Goal: Task Accomplishment & Management: Complete application form

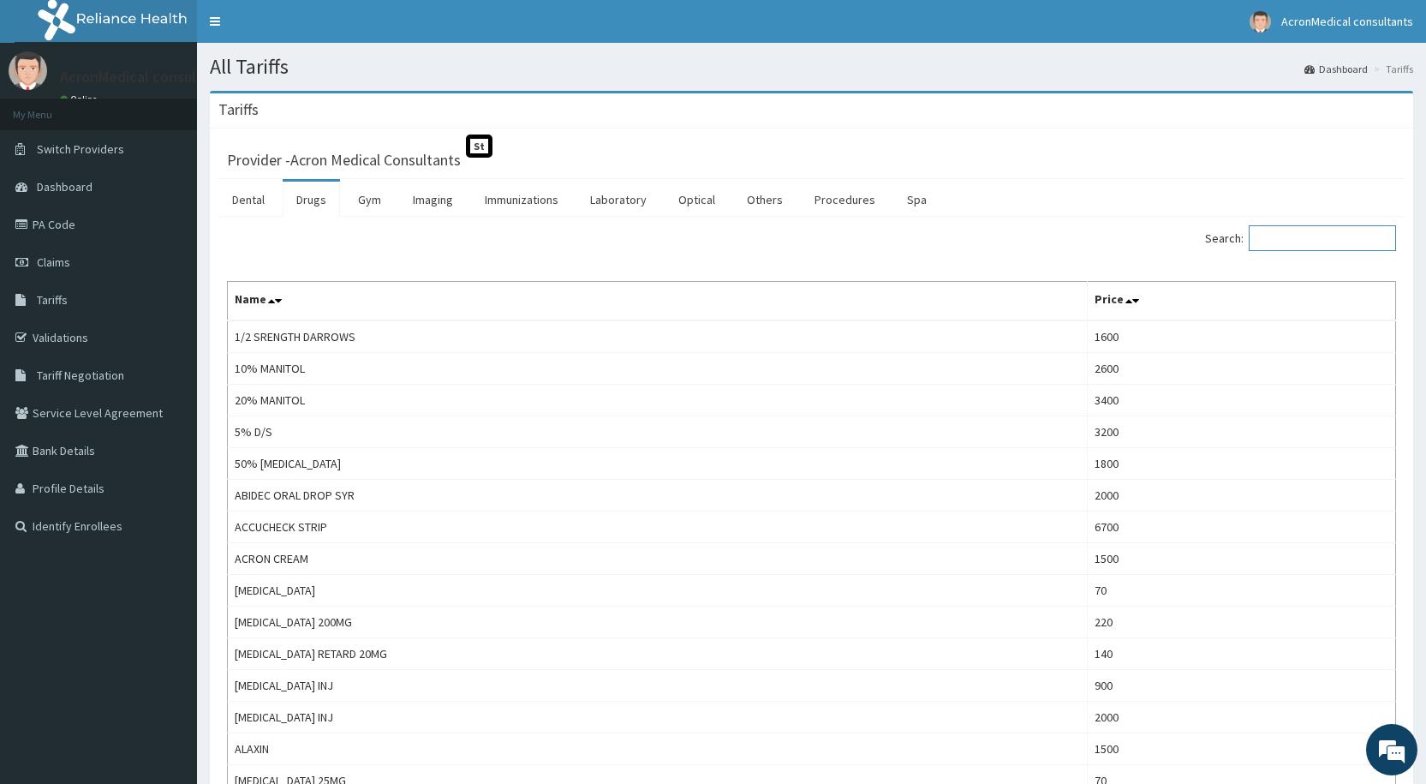
click at [1294, 231] on input "Search:" at bounding box center [1322, 238] width 147 height 26
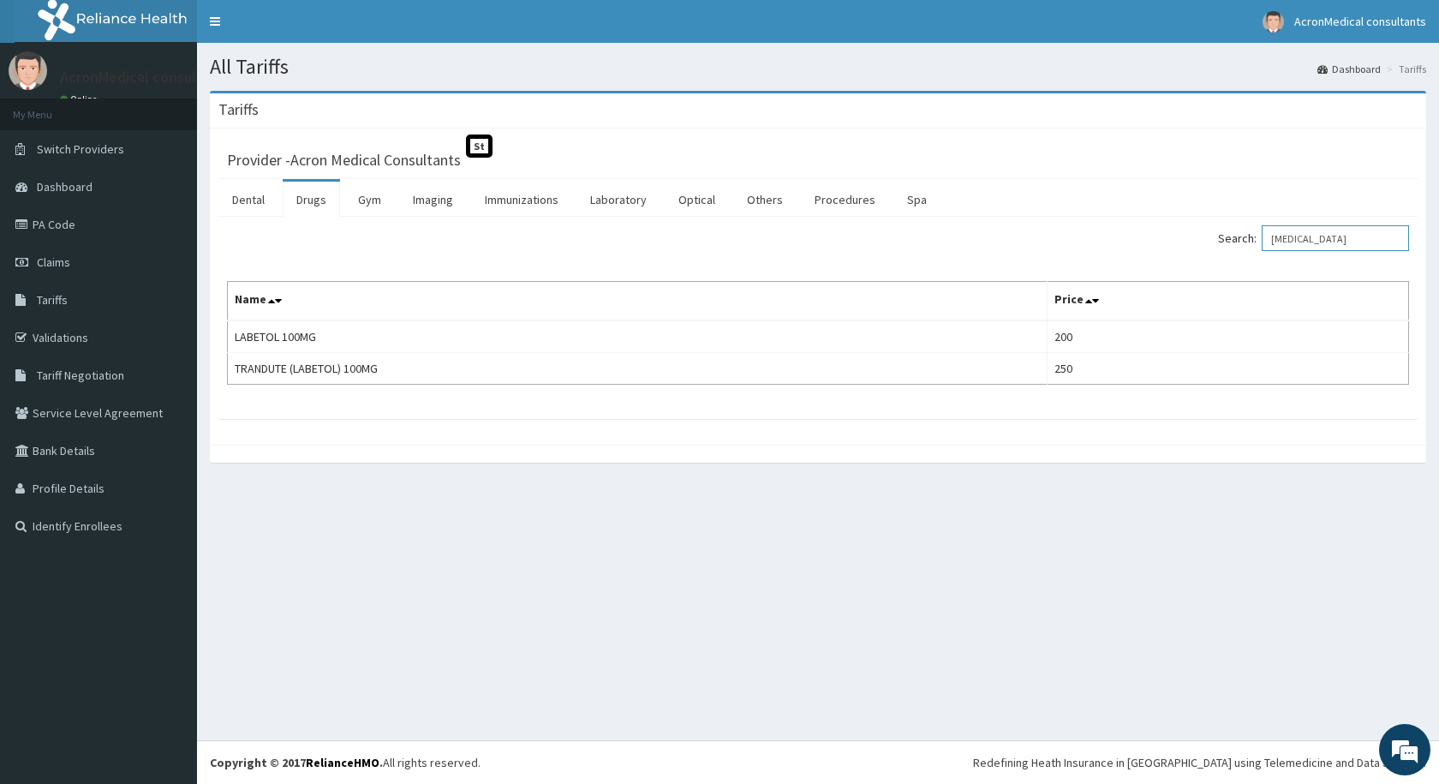
type input "LABETALOL"
click at [52, 221] on link "PA Code" at bounding box center [98, 225] width 197 height 38
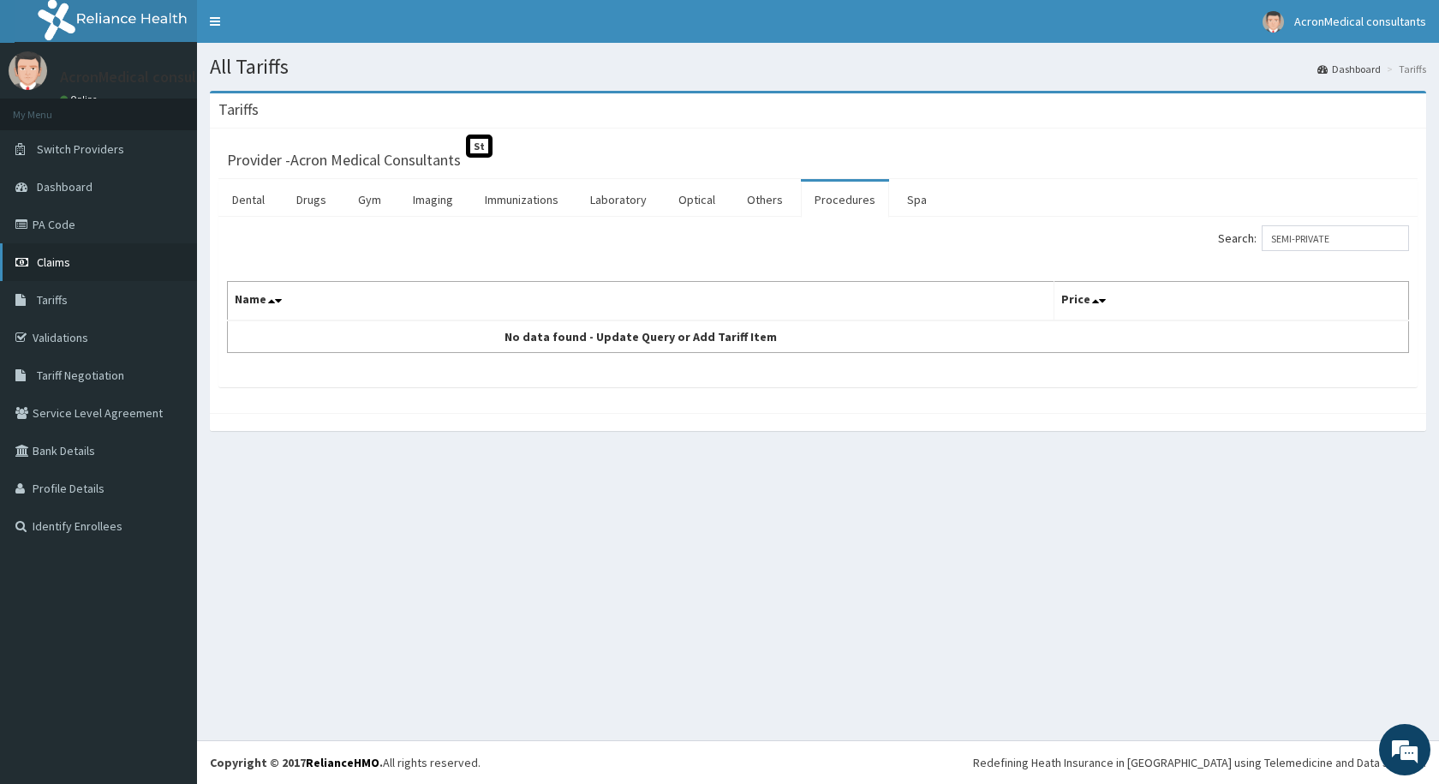
type input "SEMI-PRIVATE"
click at [76, 265] on link "Claims" at bounding box center [98, 262] width 197 height 38
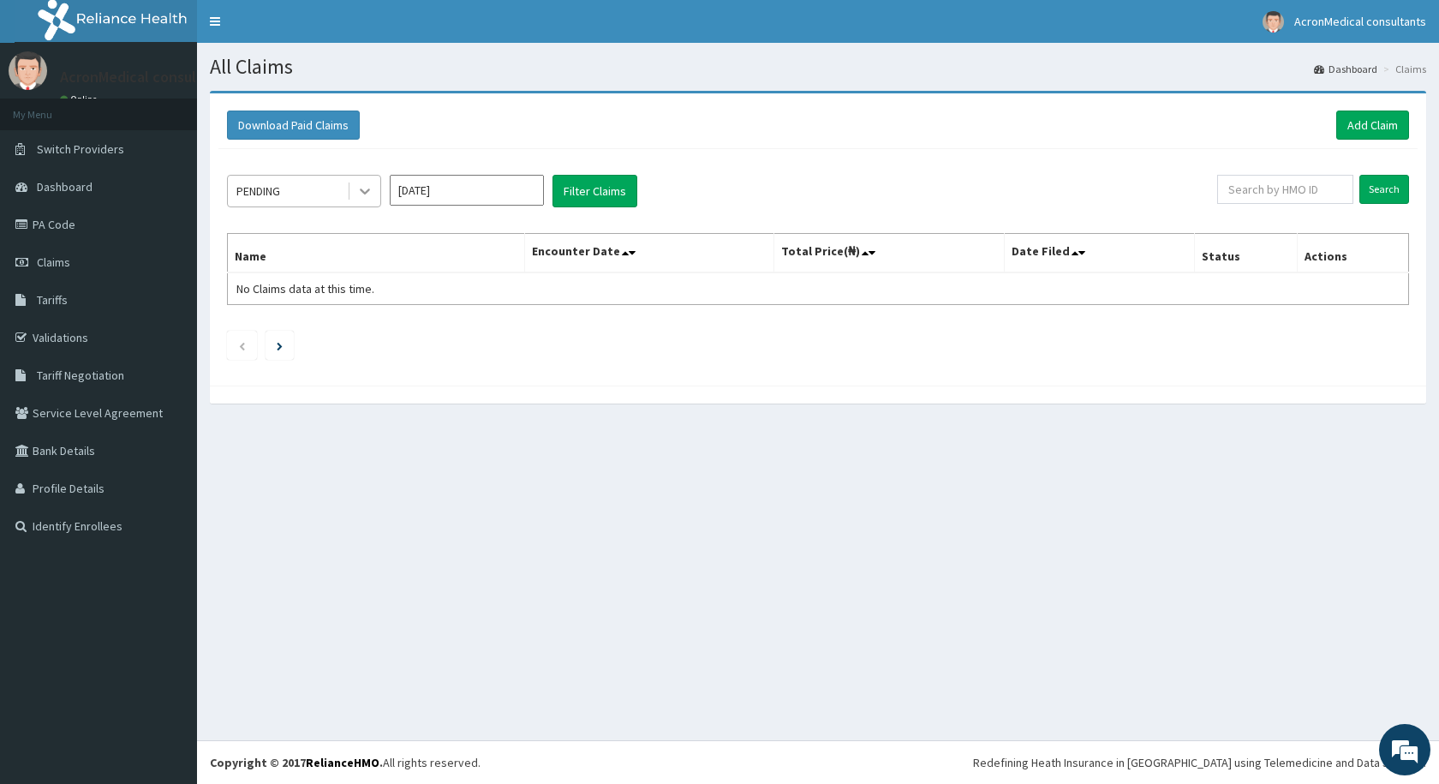
click at [361, 193] on icon at bounding box center [364, 190] width 17 height 17
click at [494, 528] on div "All Claims Dashboard Claims Download Paid Claims Add Claim × Note you can only …" at bounding box center [818, 391] width 1242 height 697
click at [1264, 192] on input "text" at bounding box center [1285, 189] width 136 height 29
paste input "PPI/10110/B"
type input "PPI/10110/B"
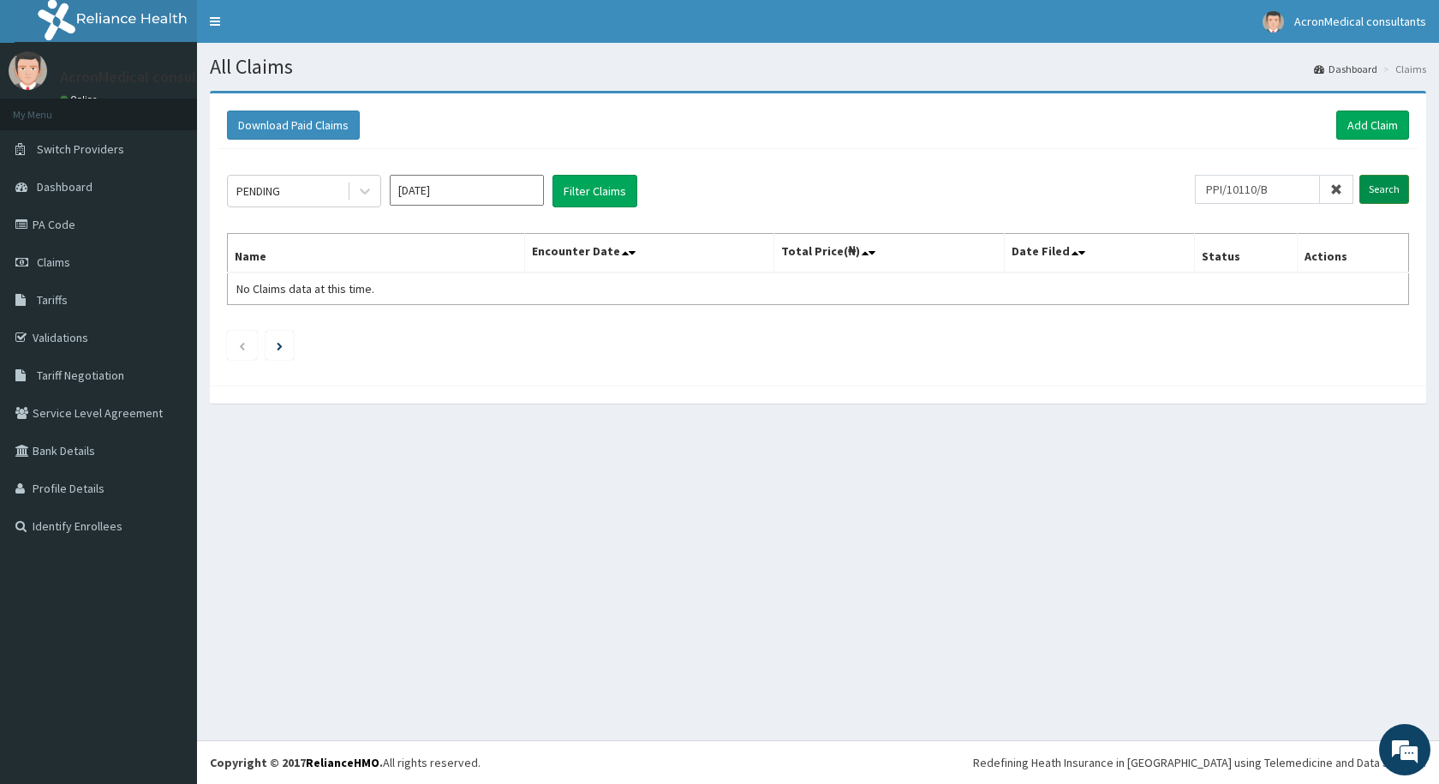
click at [1389, 188] on input "Search" at bounding box center [1384, 189] width 50 height 29
click at [279, 349] on icon "Next page" at bounding box center [280, 346] width 6 height 9
click at [243, 349] on icon "Previous page" at bounding box center [242, 346] width 8 height 10
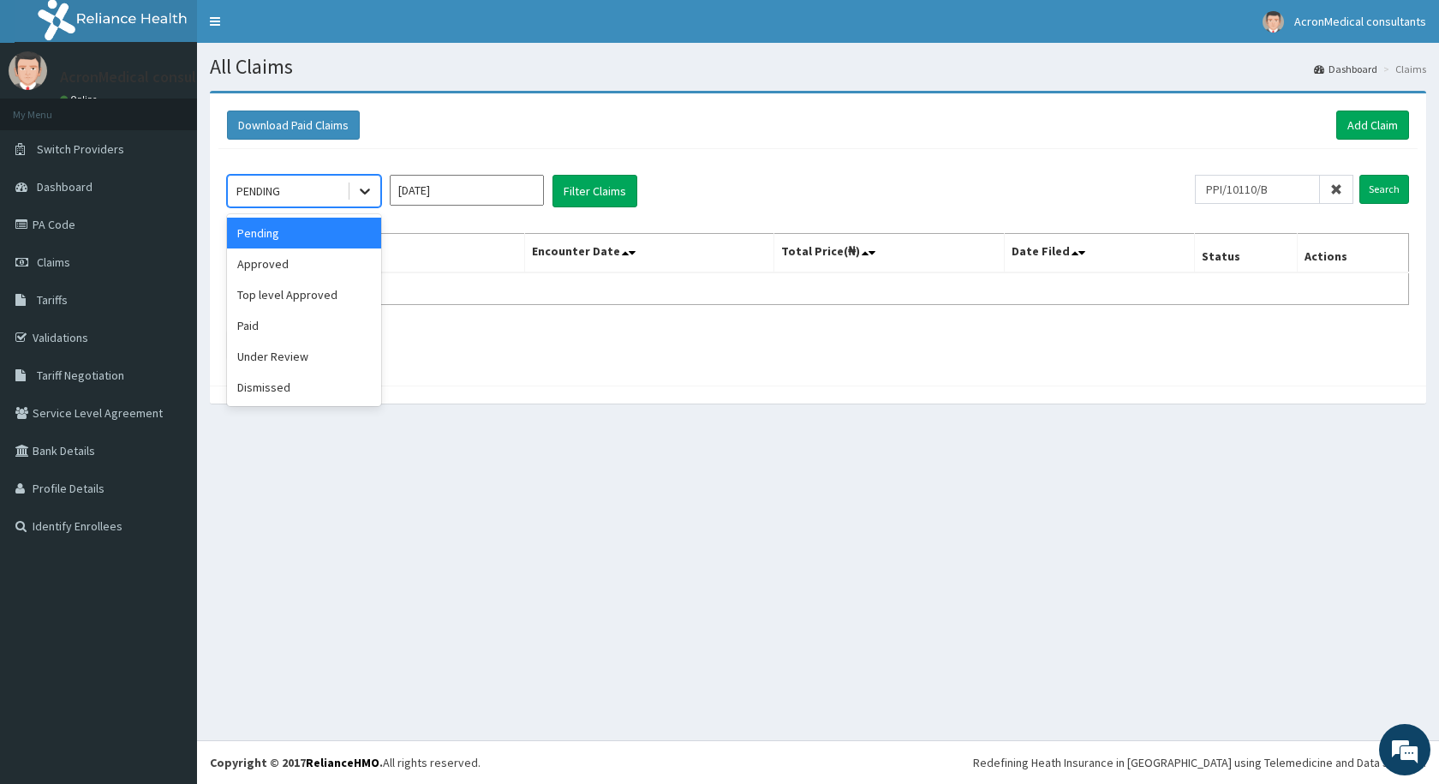
click at [362, 191] on icon at bounding box center [365, 192] width 10 height 6
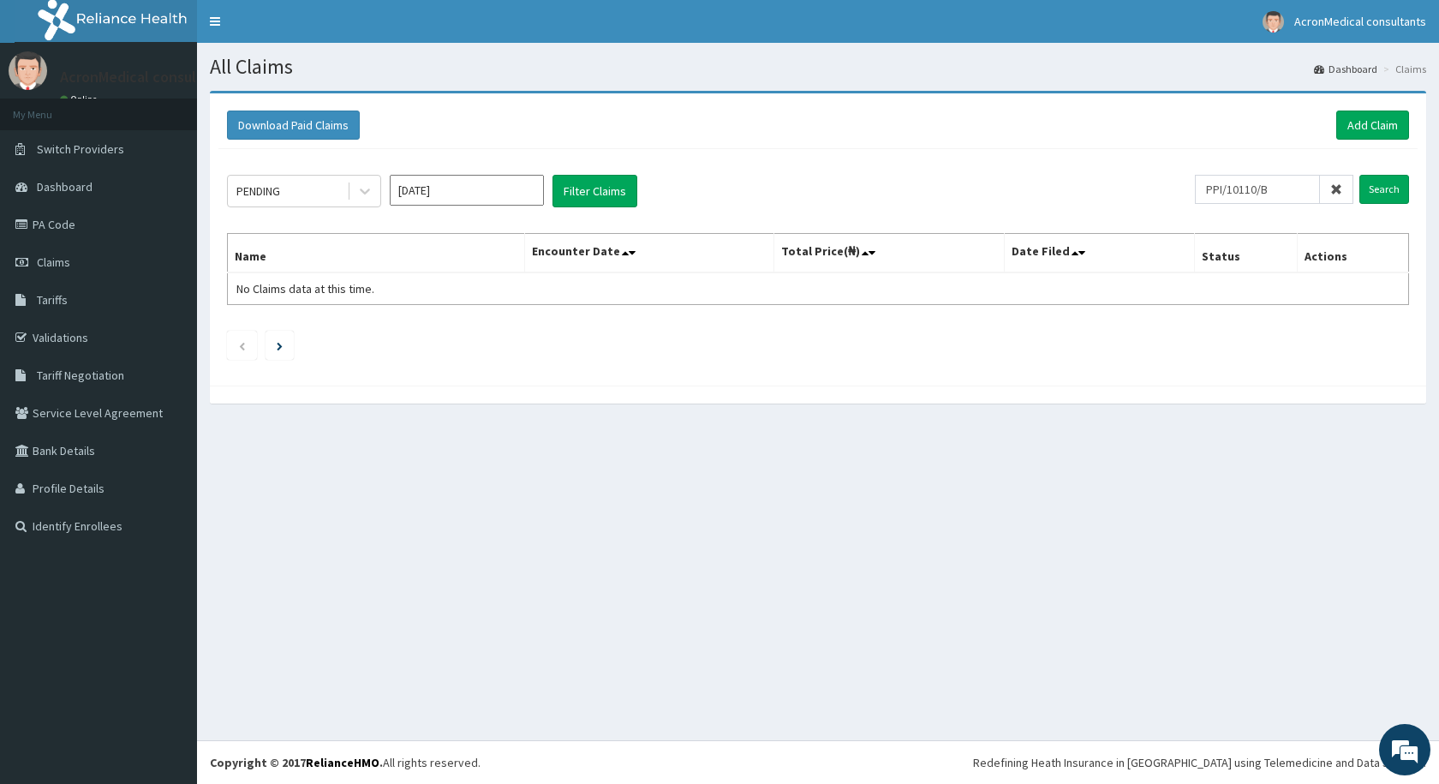
click at [626, 419] on div "Download Paid Claims Add Claim × Note you can only download claims within a max…" at bounding box center [818, 256] width 1242 height 330
click at [494, 199] on input "Oct 2025" at bounding box center [467, 190] width 154 height 31
click at [427, 380] on div "Oct" at bounding box center [416, 369] width 34 height 32
click at [427, 380] on div "Download Paid Claims Add Claim × Note you can only download claims within a max…" at bounding box center [818, 239] width 1216 height 292
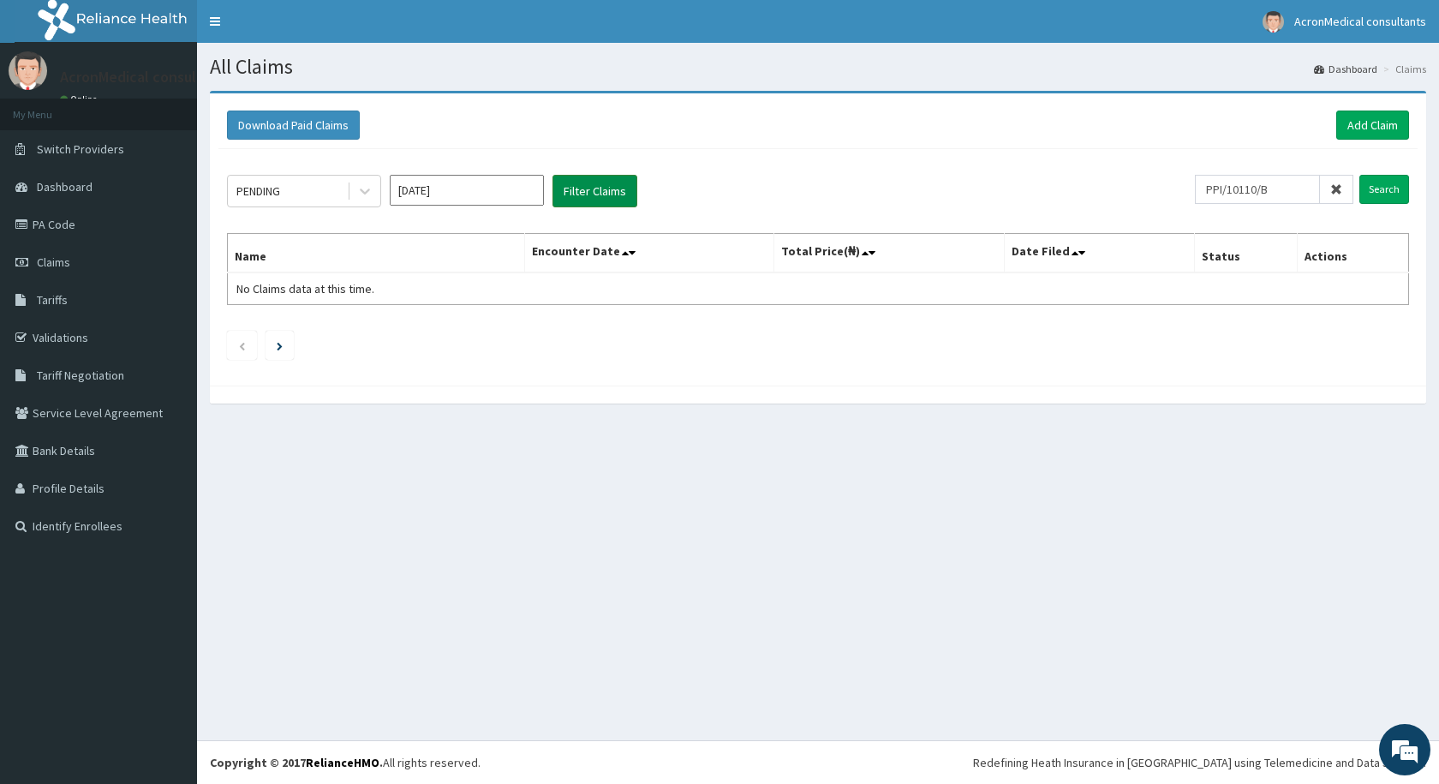
click at [588, 188] on button "Filter Claims" at bounding box center [594, 191] width 85 height 33
click at [1379, 188] on input "Search" at bounding box center [1384, 189] width 50 height 29
click at [66, 220] on link "PA Code" at bounding box center [98, 225] width 197 height 38
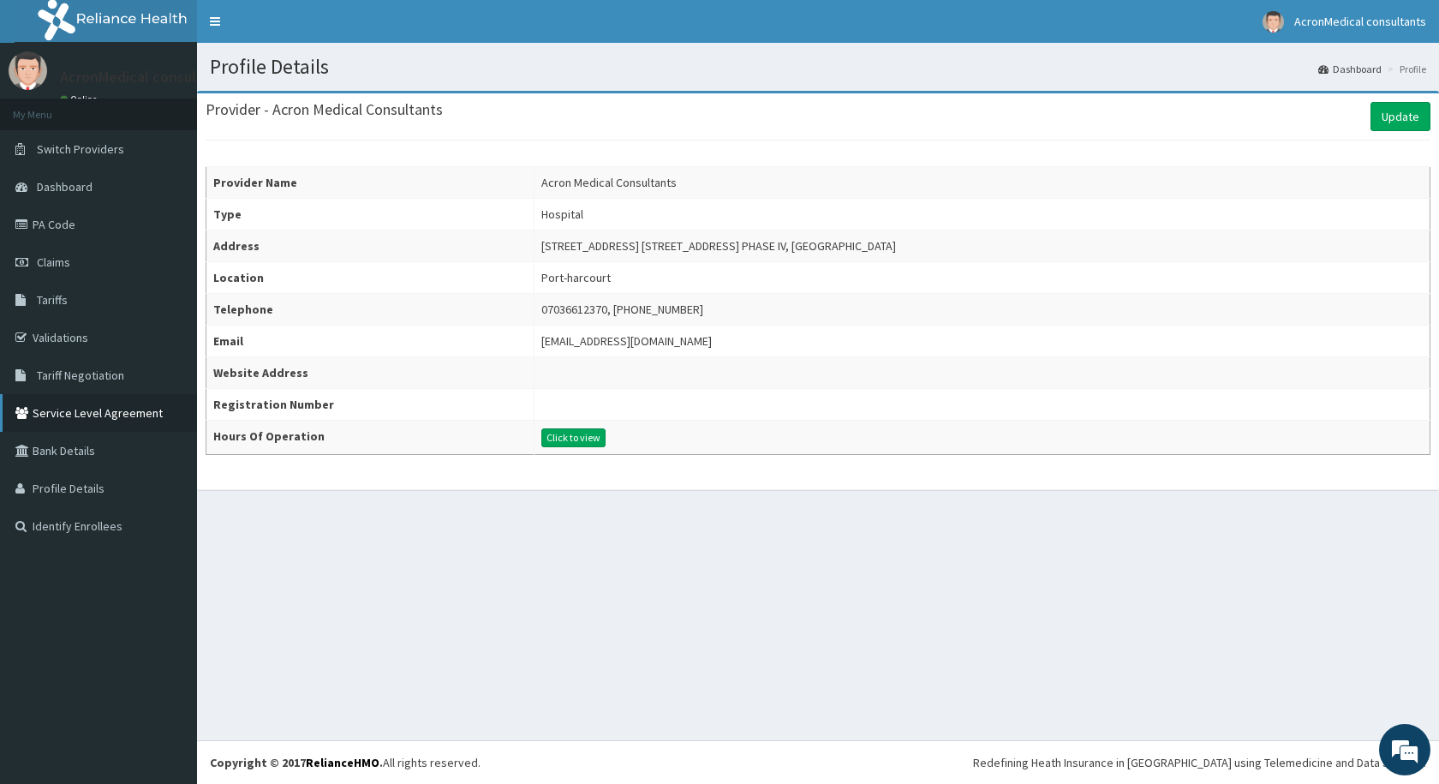
click at [124, 412] on link "Service Level Agreement" at bounding box center [98, 413] width 197 height 38
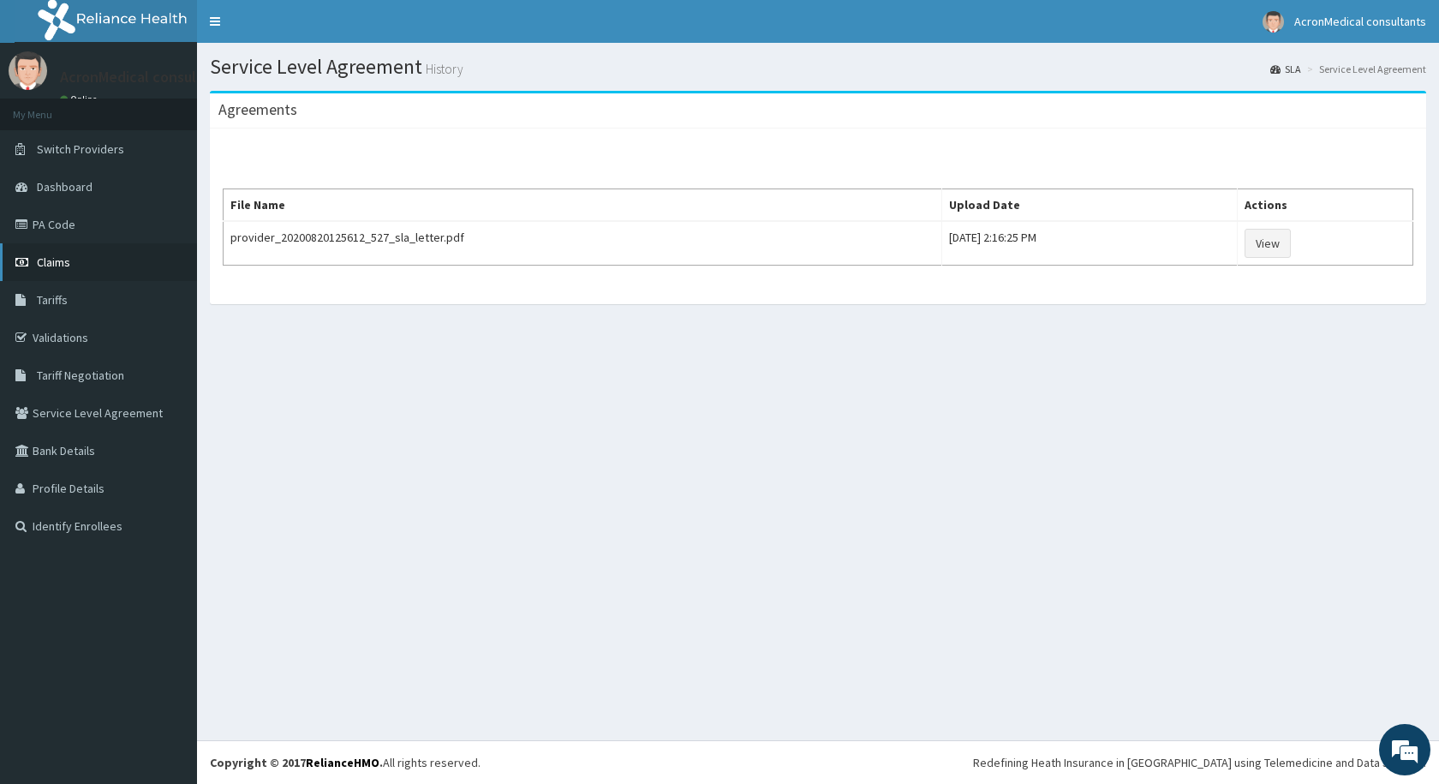
click at [59, 260] on span "Claims" at bounding box center [53, 261] width 33 height 15
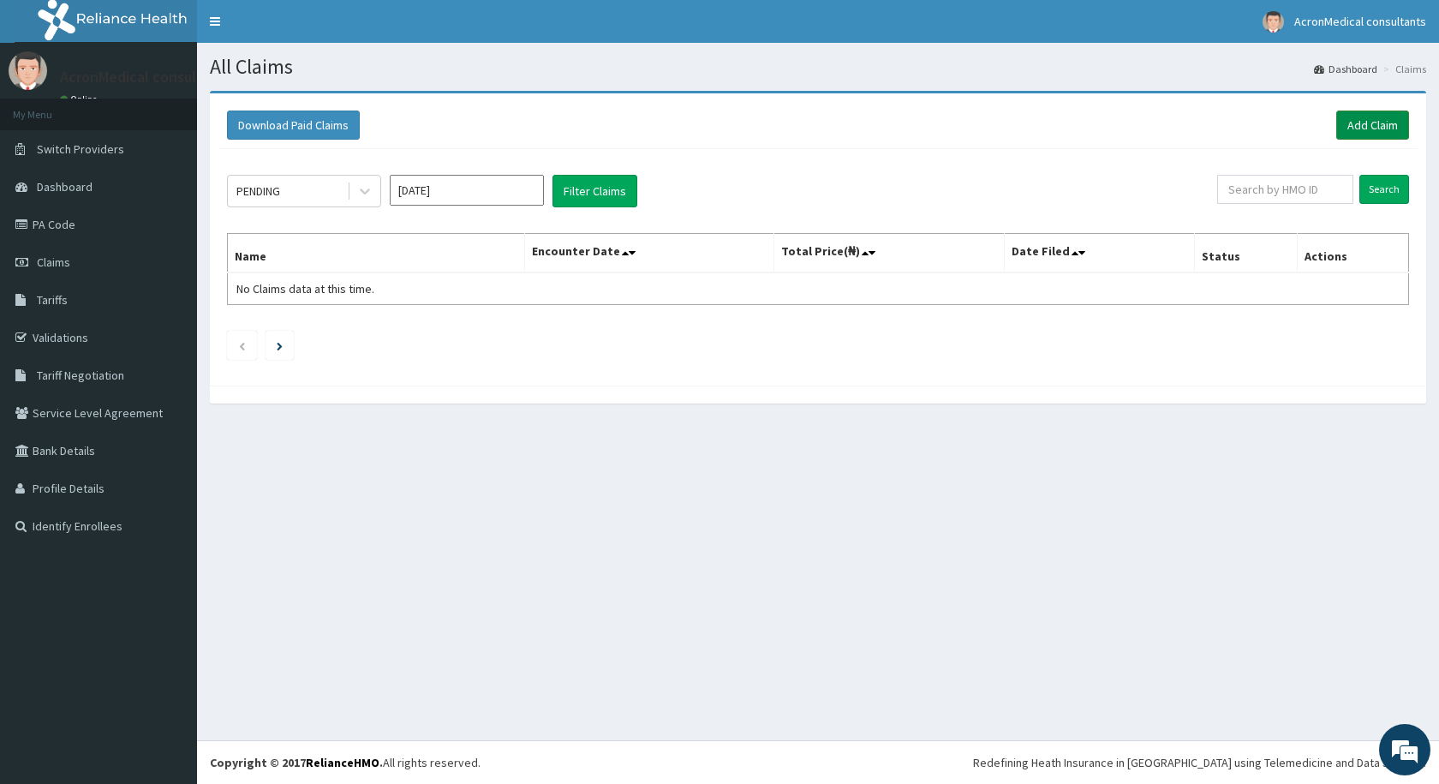
click at [1374, 125] on link "Add Claim" at bounding box center [1372, 124] width 73 height 29
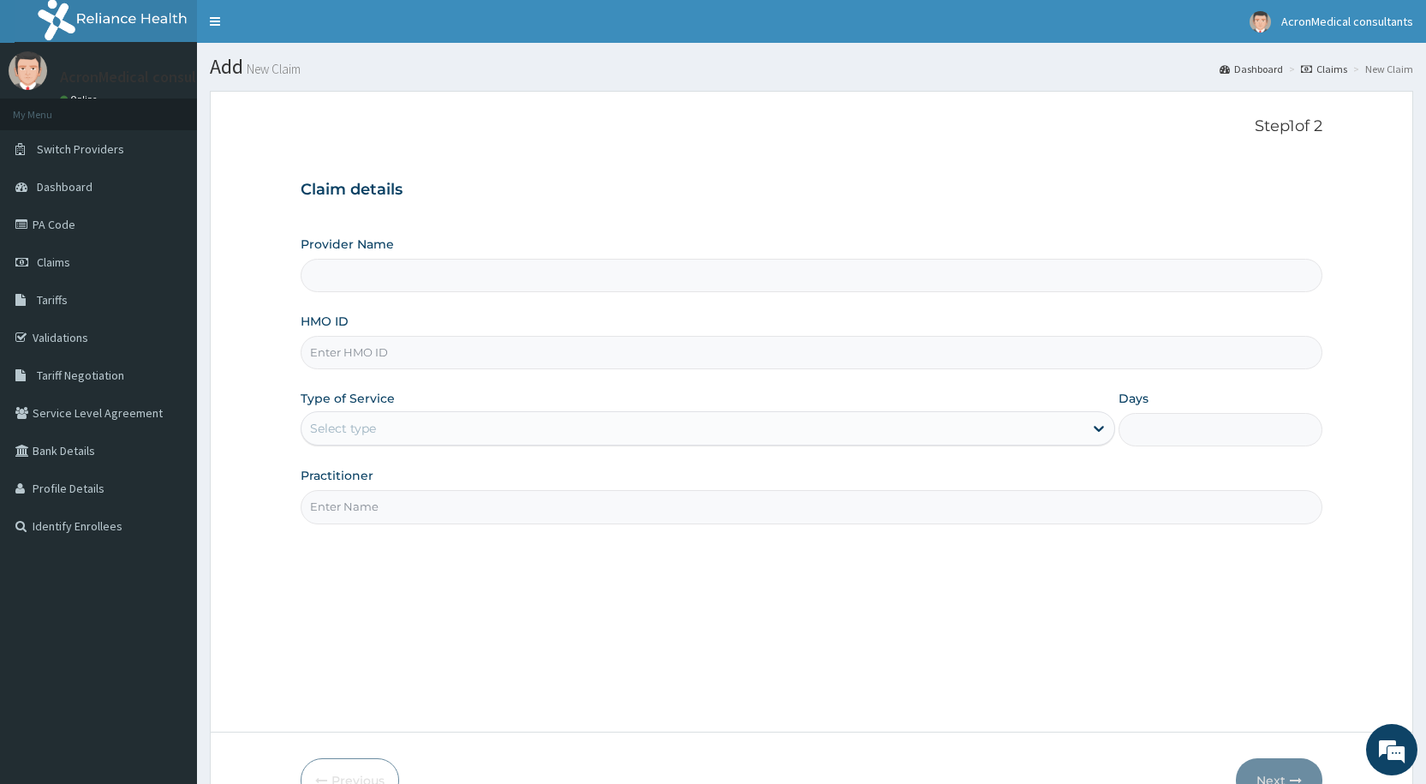
type input "Acron Medical Consultants"
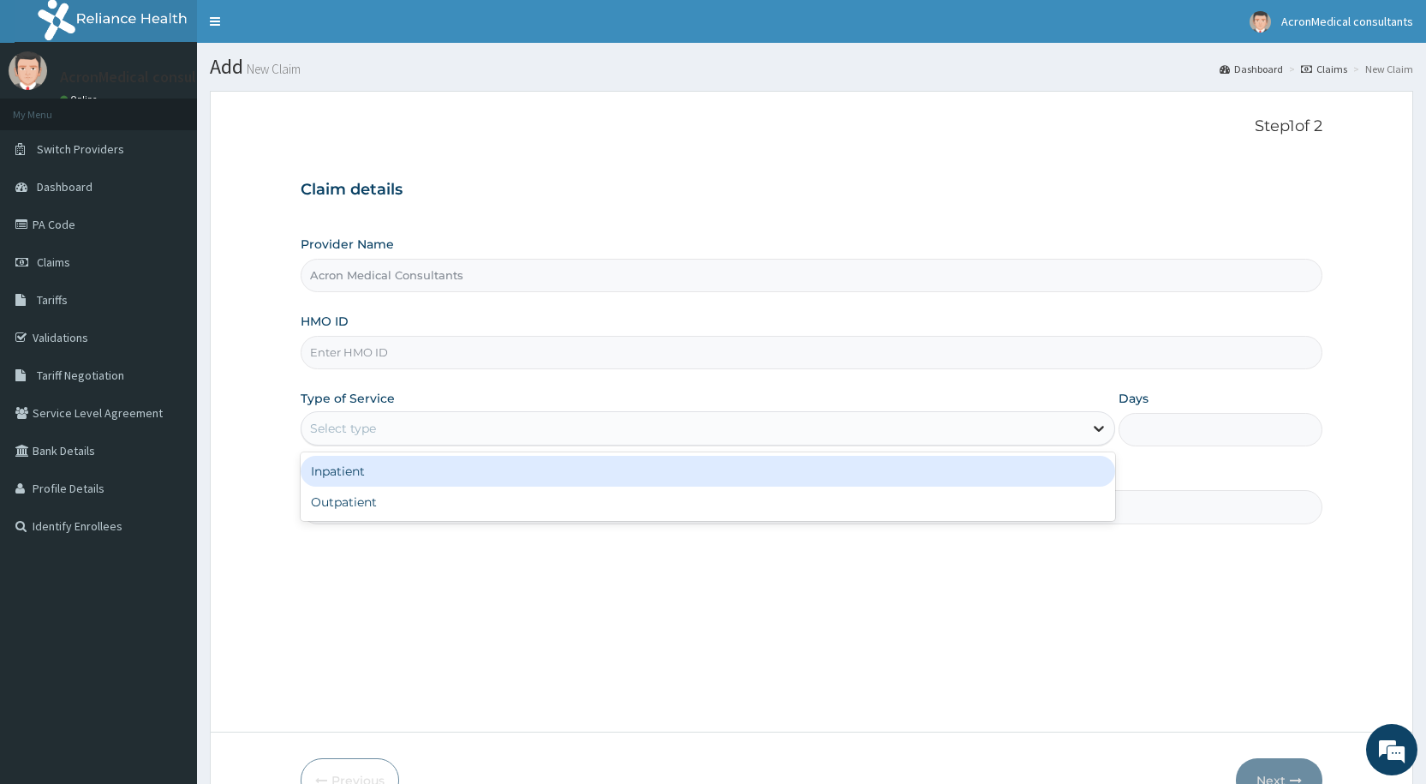
click at [1097, 428] on icon at bounding box center [1099, 430] width 10 height 6
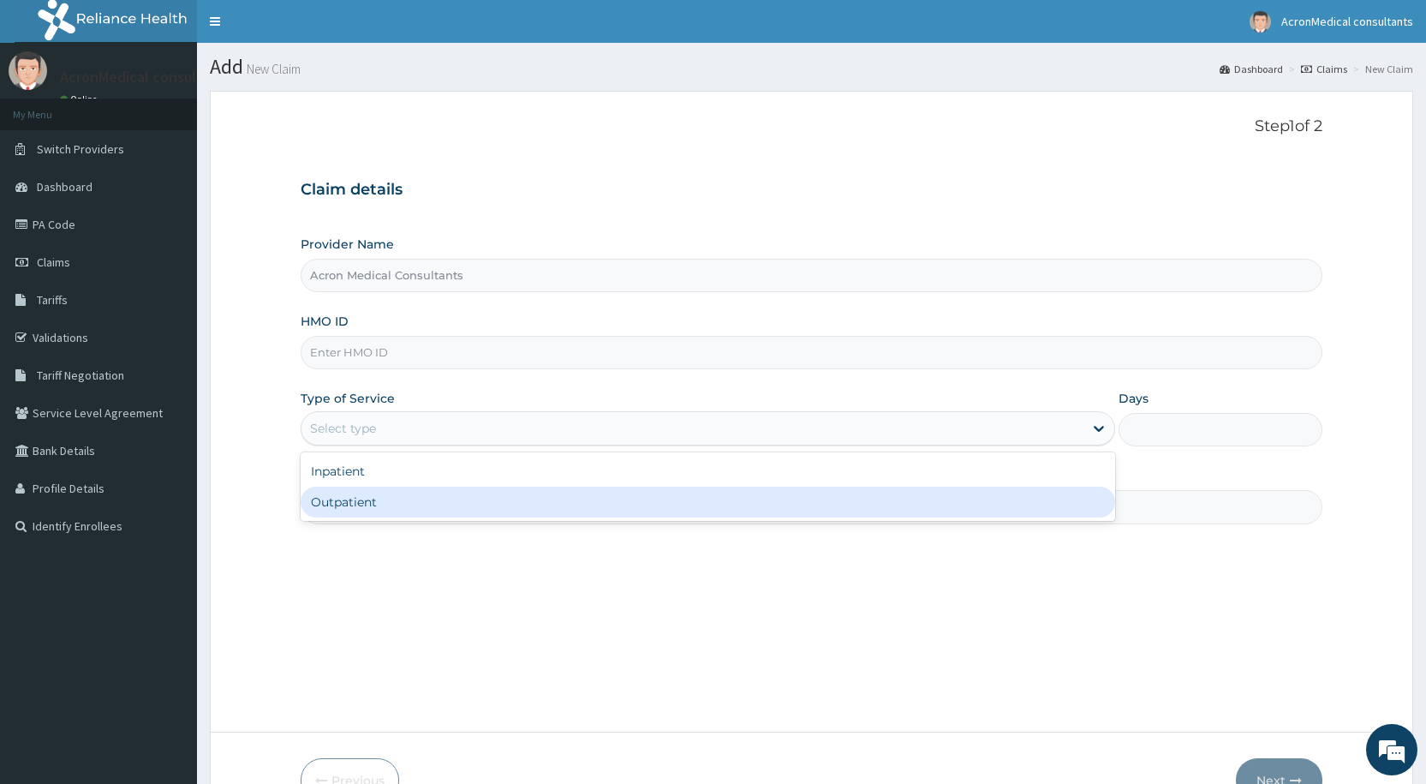
click at [1054, 580] on div "Step 1 of 2 Claim details Provider Name Acron Medical Consultants HMO ID Type o…" at bounding box center [812, 411] width 1022 height 588
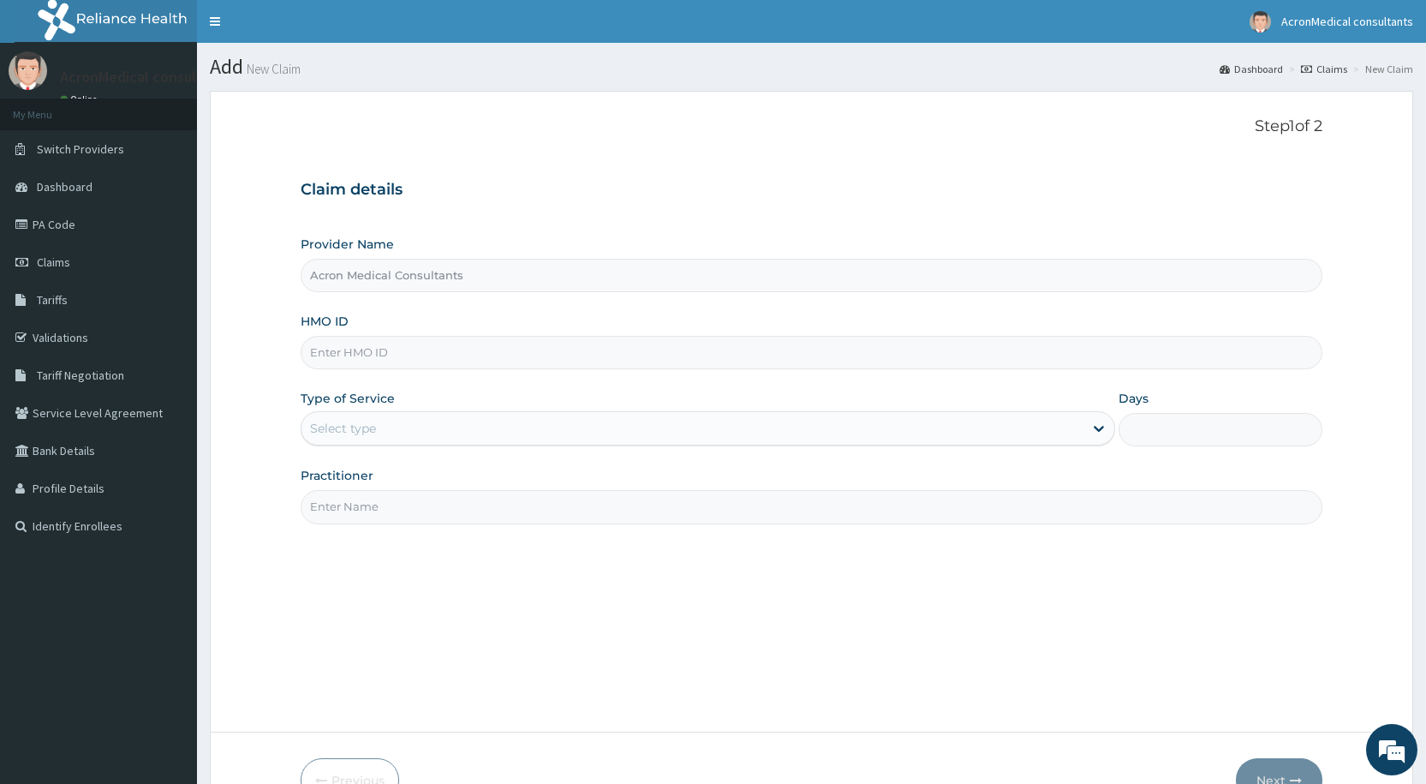
click at [1174, 440] on input "Days" at bounding box center [1221, 429] width 204 height 33
click at [1222, 571] on div "Step 1 of 2 Claim details Provider Name Acron Medical Consultants HMO ID Type o…" at bounding box center [812, 411] width 1022 height 588
click at [83, 186] on span "Dashboard" at bounding box center [65, 186] width 56 height 15
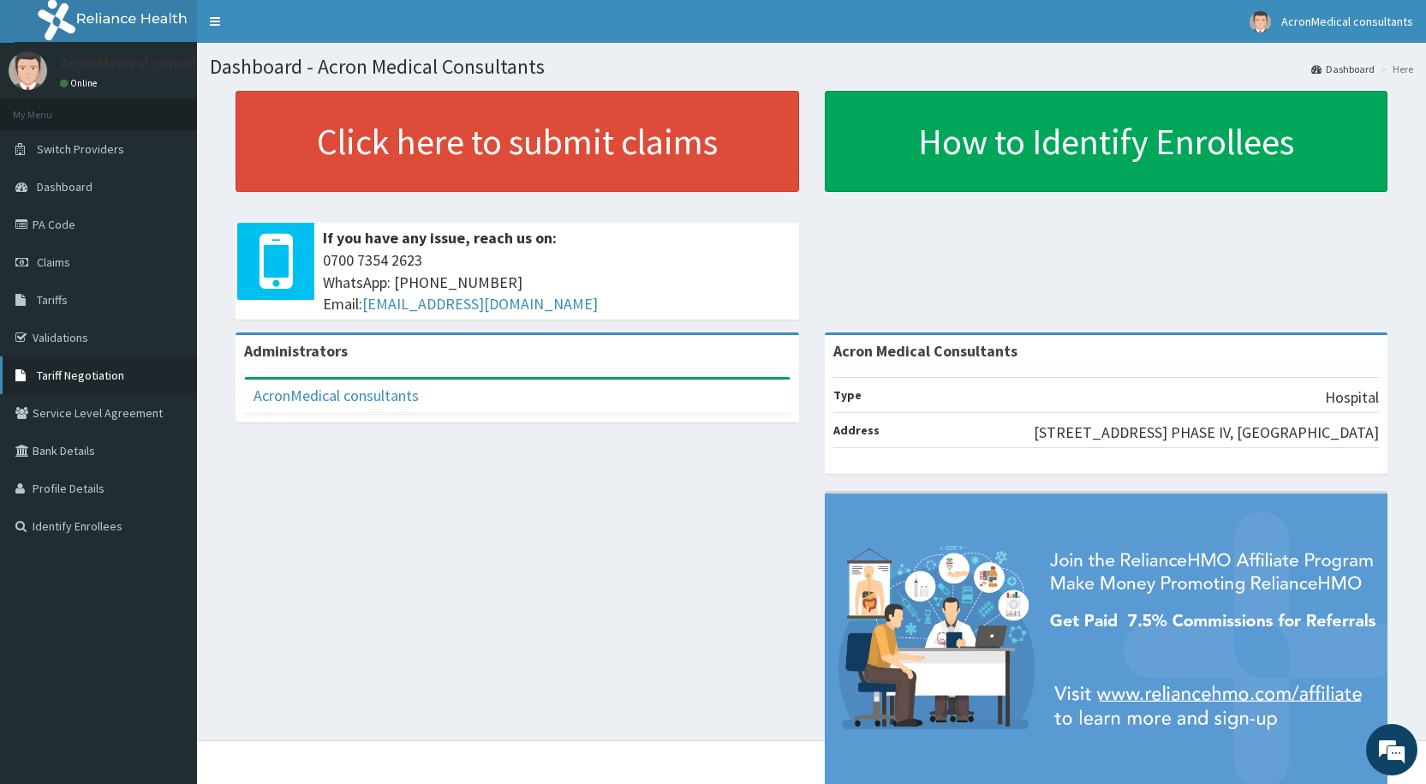
click at [112, 371] on span "Tariff Negotiation" at bounding box center [80, 374] width 87 height 15
